Goal: Information Seeking & Learning: Learn about a topic

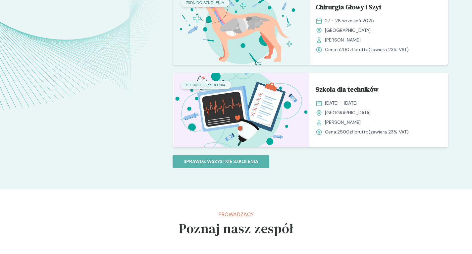
scroll to position [637, 0]
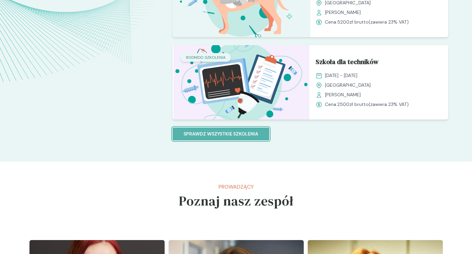
click at [237, 134] on p "Sprawdz wszystkie szkolenia" at bounding box center [221, 133] width 75 height 7
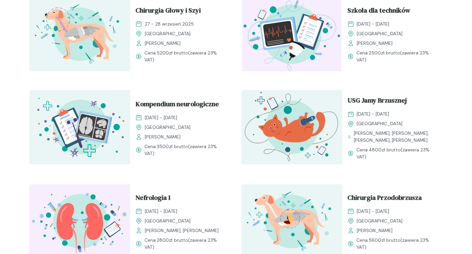
scroll to position [358, 0]
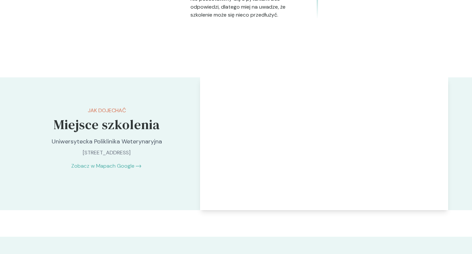
scroll to position [1339, 0]
